Goal: Use online tool/utility

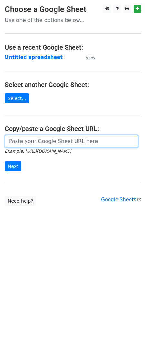
click at [51, 136] on input "url" at bounding box center [71, 141] width 133 height 12
paste input "[URL][DOMAIN_NAME]"
type input "[URL][DOMAIN_NAME]"
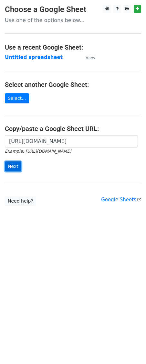
drag, startPoint x: 11, startPoint y: 169, endPoint x: 1, endPoint y: 185, distance: 19.1
click at [10, 169] on input "Next" at bounding box center [13, 166] width 17 height 10
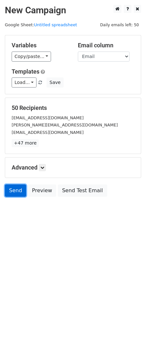
click at [16, 194] on link "Send" at bounding box center [15, 190] width 21 height 12
